Goal: Task Accomplishment & Management: Manage account settings

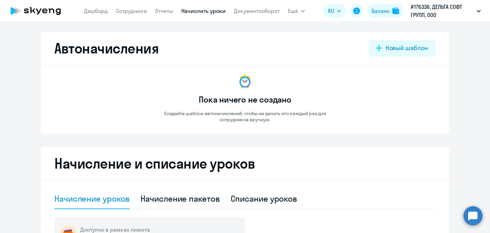
select select "10"
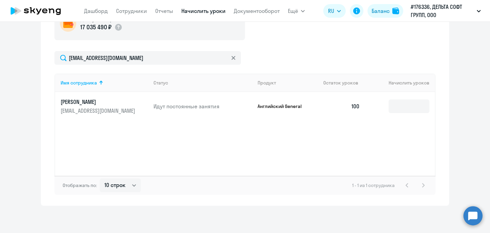
click at [113, 60] on input "[EMAIL_ADDRESS][DOMAIN_NAME]" at bounding box center [147, 58] width 187 height 14
type input "klimov"
click at [88, 102] on p "[PERSON_NAME]" at bounding box center [99, 101] width 76 height 7
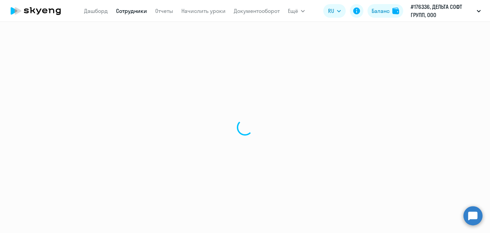
select select "english"
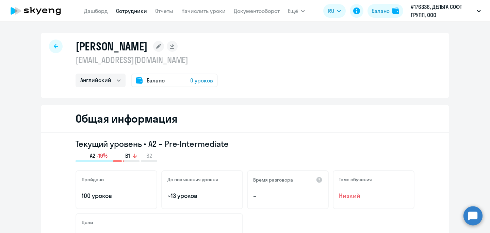
click at [131, 14] on app-menu-item-link "Сотрудники" at bounding box center [131, 11] width 31 height 9
click at [130, 12] on link "Сотрудники" at bounding box center [131, 10] width 31 height 7
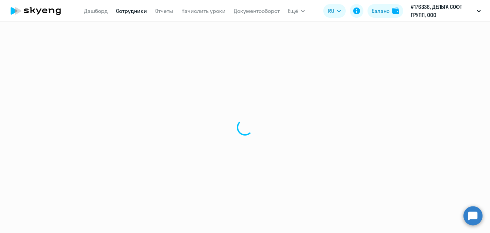
select select "30"
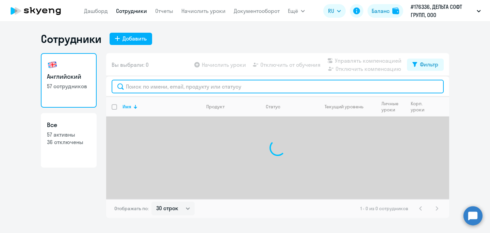
click at [161, 86] on input "text" at bounding box center [278, 87] width 332 height 14
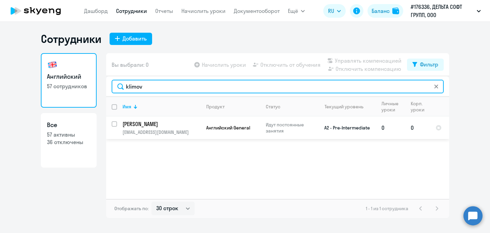
type input "klimov"
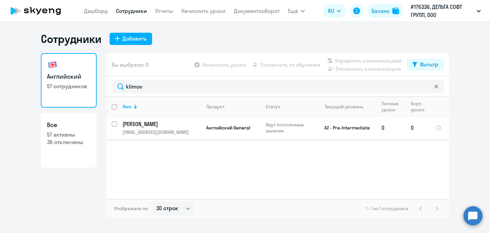
click at [111, 127] on div at bounding box center [115, 124] width 16 height 16
checkbox input "true"
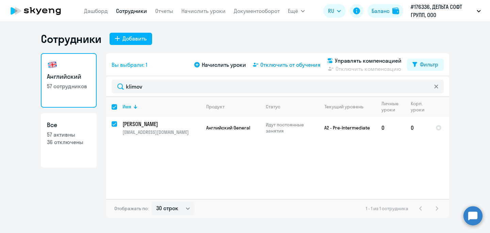
click at [274, 61] on span "Отключить от обучения" at bounding box center [290, 65] width 60 height 8
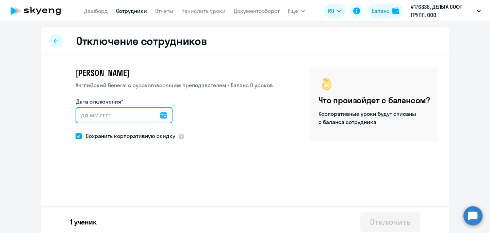
click at [130, 117] on input "Дата отключения*" at bounding box center [124, 115] width 97 height 16
click at [149, 119] on input "Дата отключения*" at bounding box center [124, 115] width 97 height 16
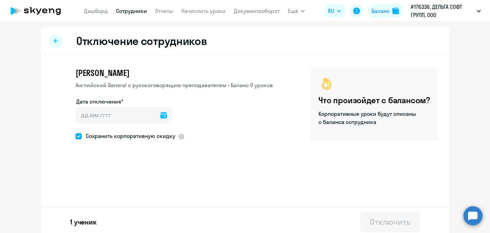
click at [160, 117] on icon at bounding box center [163, 115] width 7 height 7
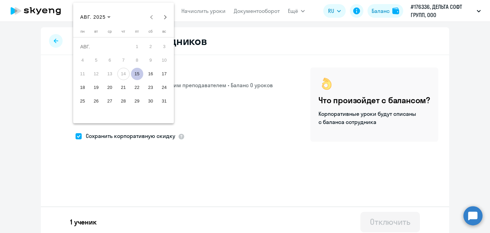
click at [136, 70] on span "15" at bounding box center [137, 74] width 12 height 12
type input "[DATE]"
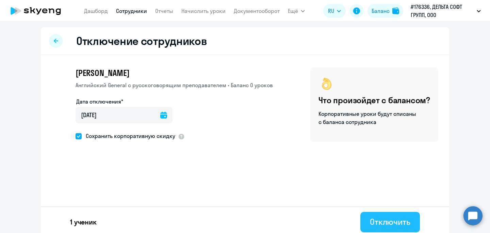
click at [388, 220] on div "Отключить" at bounding box center [390, 221] width 41 height 11
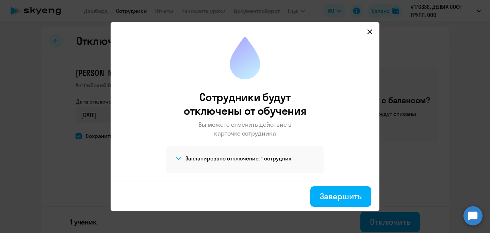
click at [371, 26] on mat-dialog-container "Сотрудники будут отключены от обучения Вы можете отменить действие в карточке с…" at bounding box center [245, 116] width 269 height 189
click at [370, 32] on icon at bounding box center [370, 31] width 5 height 5
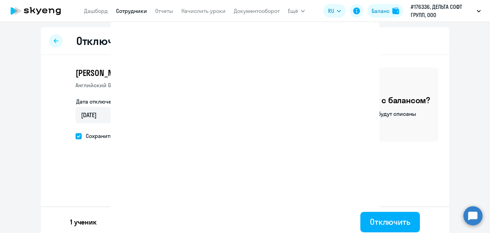
select select "30"
